Goal: Task Accomplishment & Management: Manage account settings

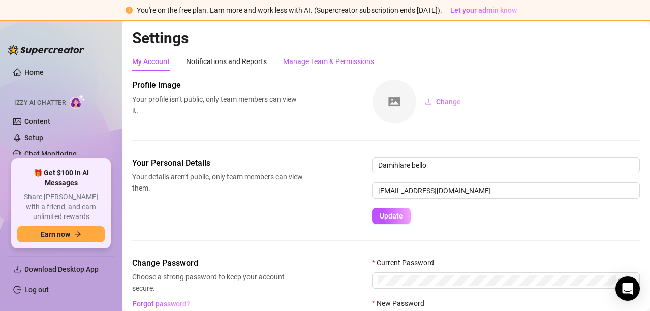
click at [302, 61] on div "Manage Team & Permissions" at bounding box center [328, 61] width 91 height 11
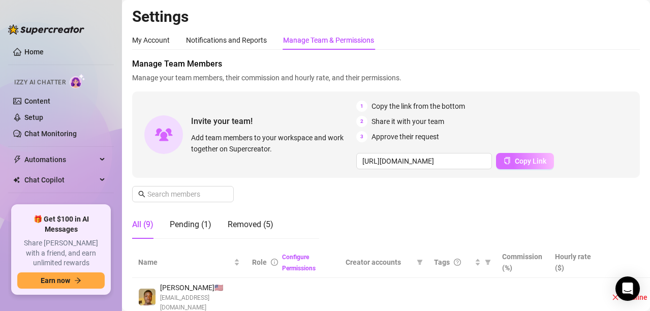
click at [515, 162] on span "Copy Link" at bounding box center [531, 161] width 32 height 8
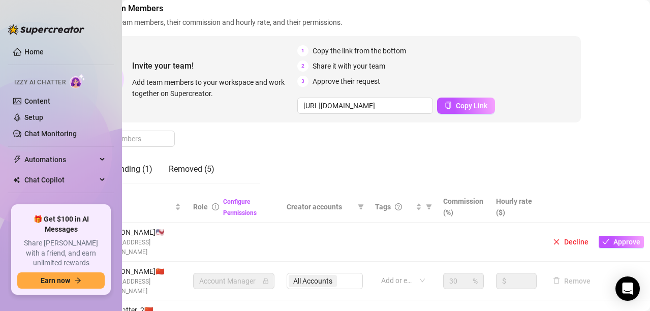
scroll to position [83, 65]
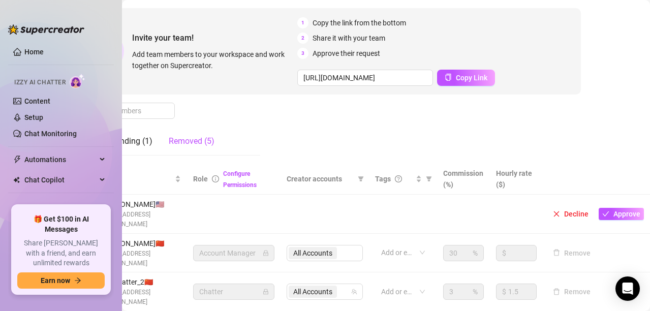
click at [196, 143] on div "Removed (5)" at bounding box center [192, 141] width 46 height 12
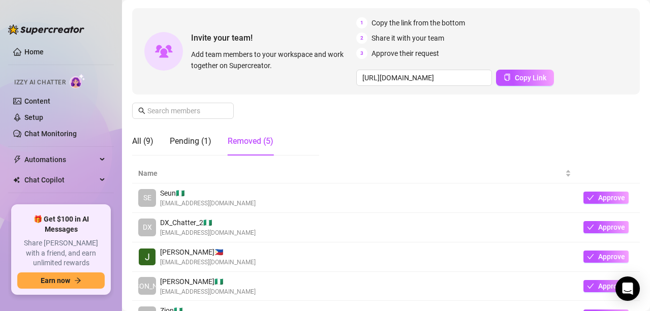
scroll to position [145, 0]
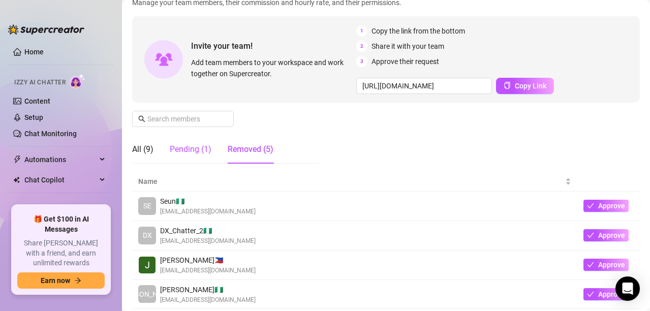
click at [190, 155] on div "Pending (1)" at bounding box center [191, 149] width 42 height 12
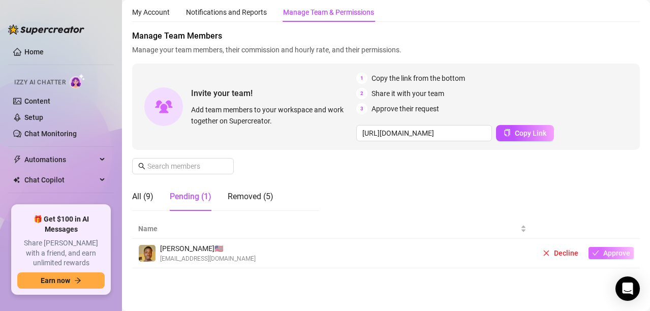
click at [608, 259] on button "Approve" at bounding box center [611, 253] width 45 height 12
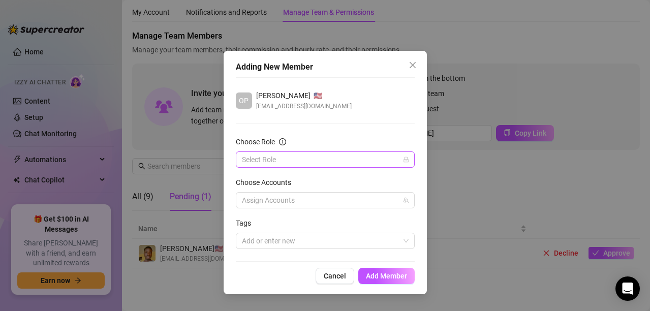
click at [374, 159] on input "Choose Role" at bounding box center [321, 159] width 158 height 15
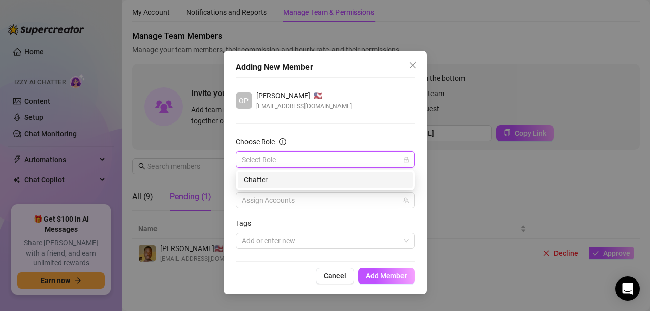
click at [308, 179] on div "Chatter" at bounding box center [325, 179] width 163 height 11
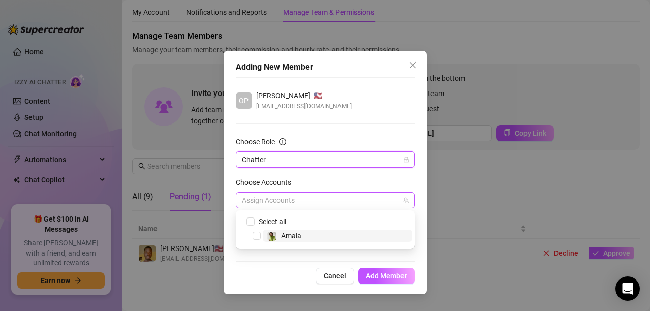
click at [302, 202] on div at bounding box center [320, 200] width 164 height 14
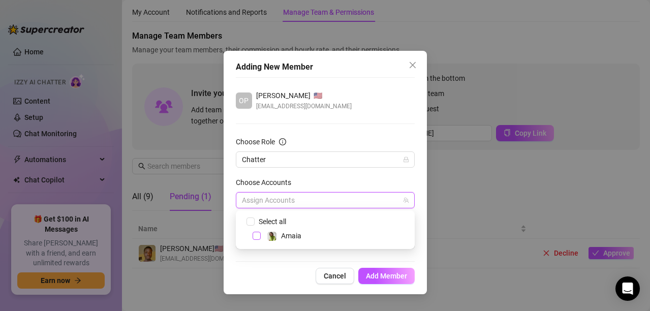
click at [256, 235] on span "Select tree node" at bounding box center [257, 236] width 8 height 8
checkbox input "true"
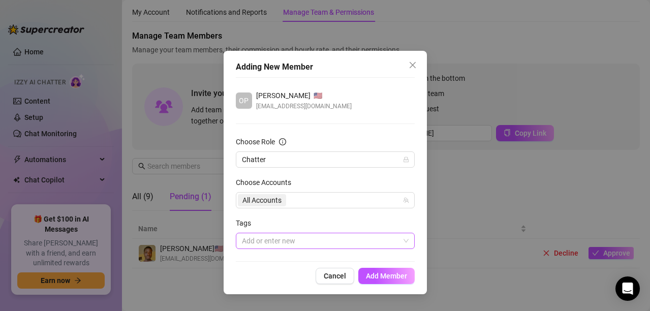
drag, startPoint x: 296, startPoint y: 260, endPoint x: 260, endPoint y: 236, distance: 43.2
click at [260, 236] on div "OP [PERSON_NAME] 🇺🇸 [EMAIL_ADDRESS][DOMAIN_NAME] Choose Role Chatter Choose Acc…" at bounding box center [325, 169] width 179 height 185
click at [260, 236] on div at bounding box center [320, 241] width 164 height 14
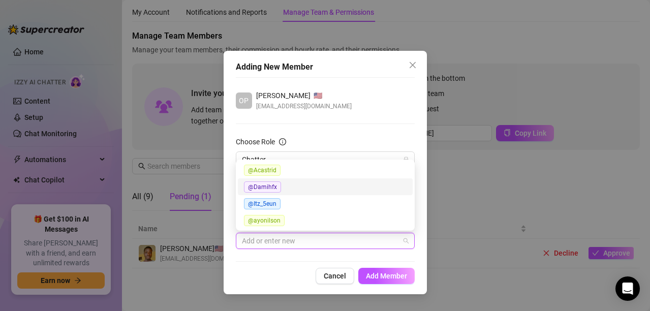
click at [269, 188] on span "@Damihfx" at bounding box center [262, 187] width 37 height 11
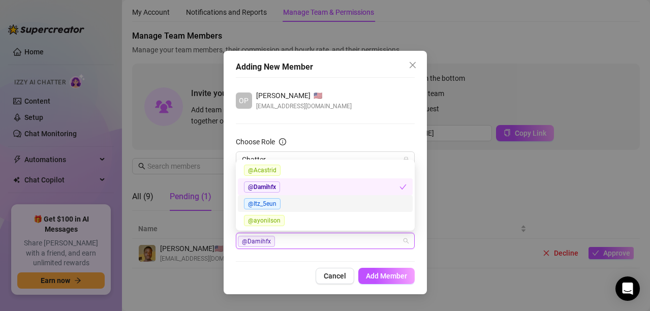
click at [316, 201] on div "@Itz_5eun" at bounding box center [325, 204] width 163 height 12
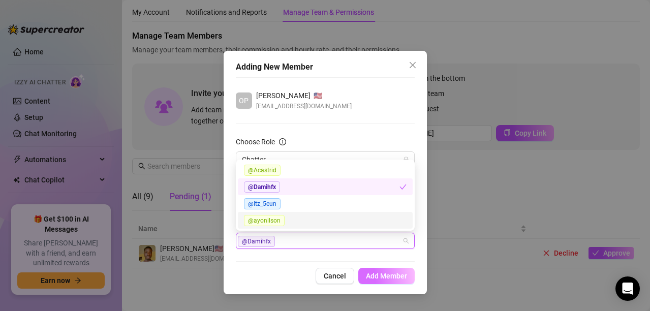
click at [381, 275] on span "Add Member" at bounding box center [386, 276] width 41 height 8
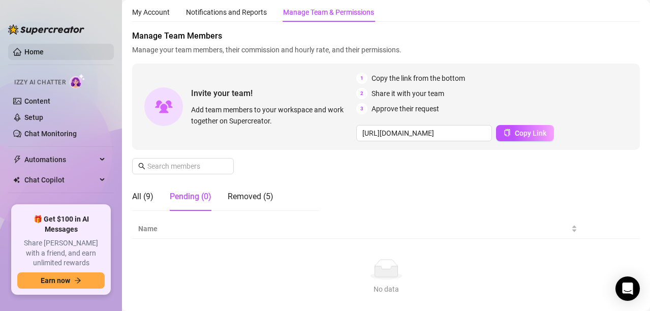
click at [41, 53] on link "Home" at bounding box center [33, 52] width 19 height 8
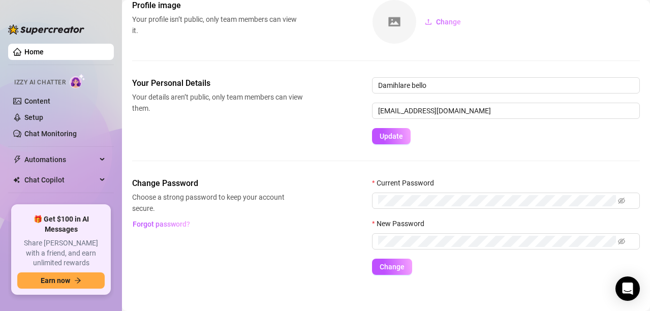
scroll to position [66, 0]
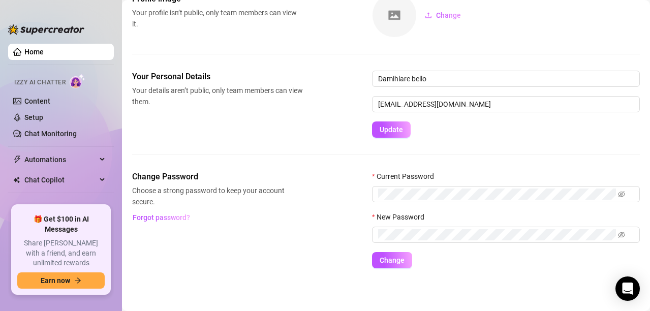
click at [44, 54] on link "Home" at bounding box center [33, 52] width 19 height 8
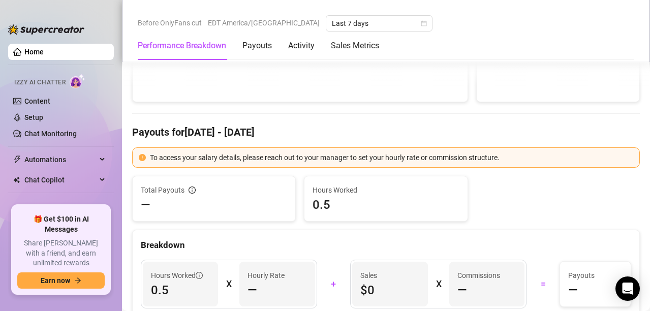
scroll to position [258, 0]
click at [62, 130] on link "Chat Monitoring" at bounding box center [50, 134] width 52 height 8
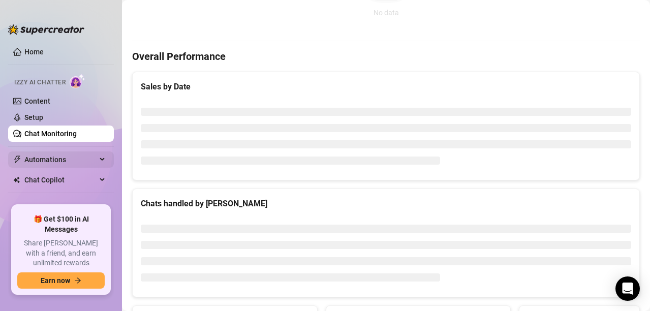
scroll to position [27, 0]
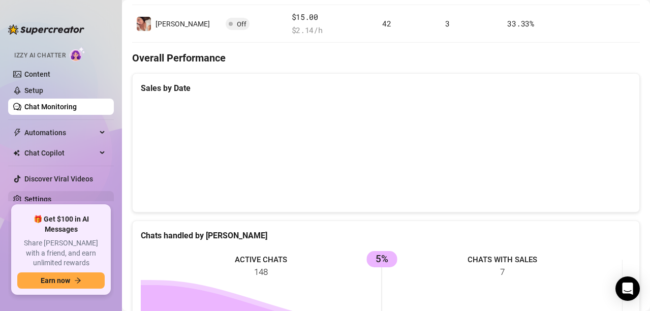
click at [51, 199] on link "Settings" at bounding box center [37, 199] width 27 height 8
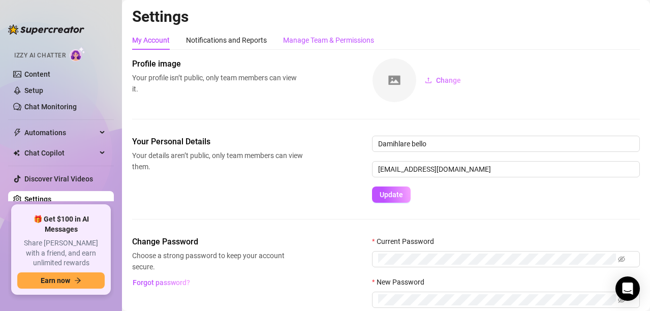
click at [307, 41] on div "Manage Team & Permissions" at bounding box center [328, 40] width 91 height 11
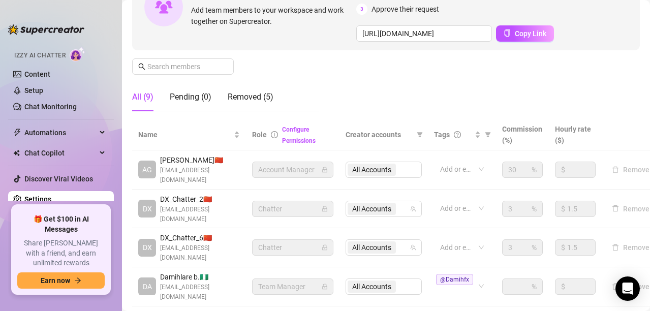
scroll to position [127, 0]
click at [44, 70] on link "Content" at bounding box center [37, 74] width 26 height 8
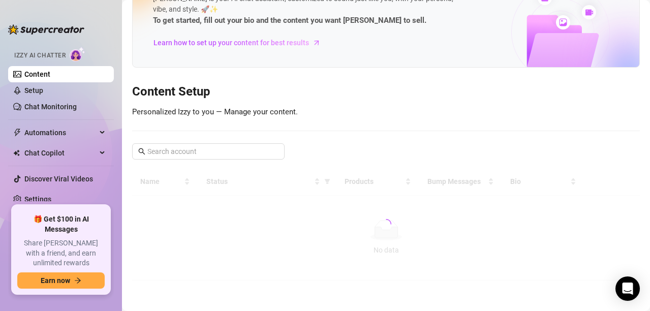
scroll to position [45, 0]
